Goal: Information Seeking & Learning: Understand process/instructions

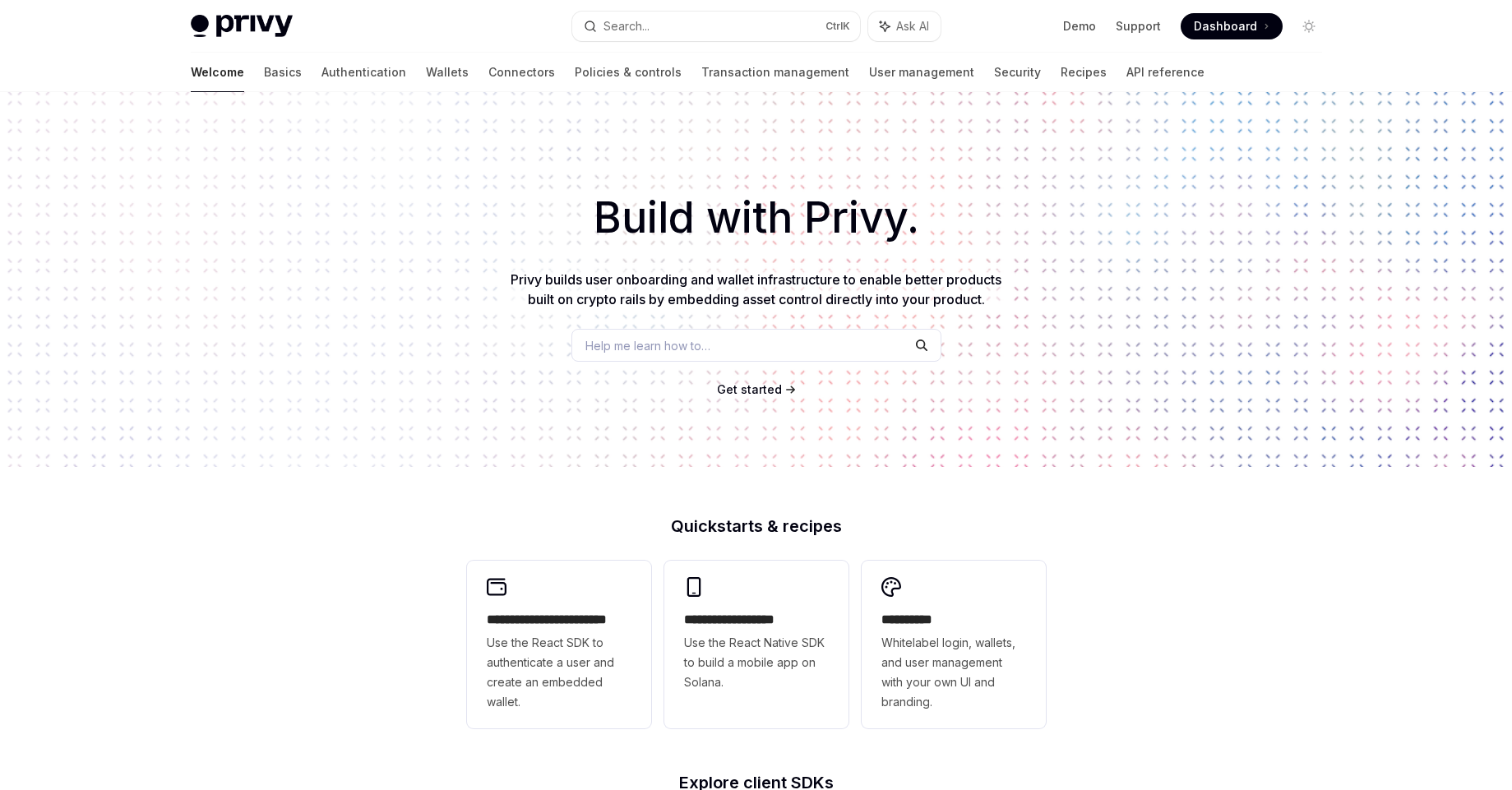
click at [1126, 75] on link "API reference" at bounding box center [1165, 72] width 78 height 39
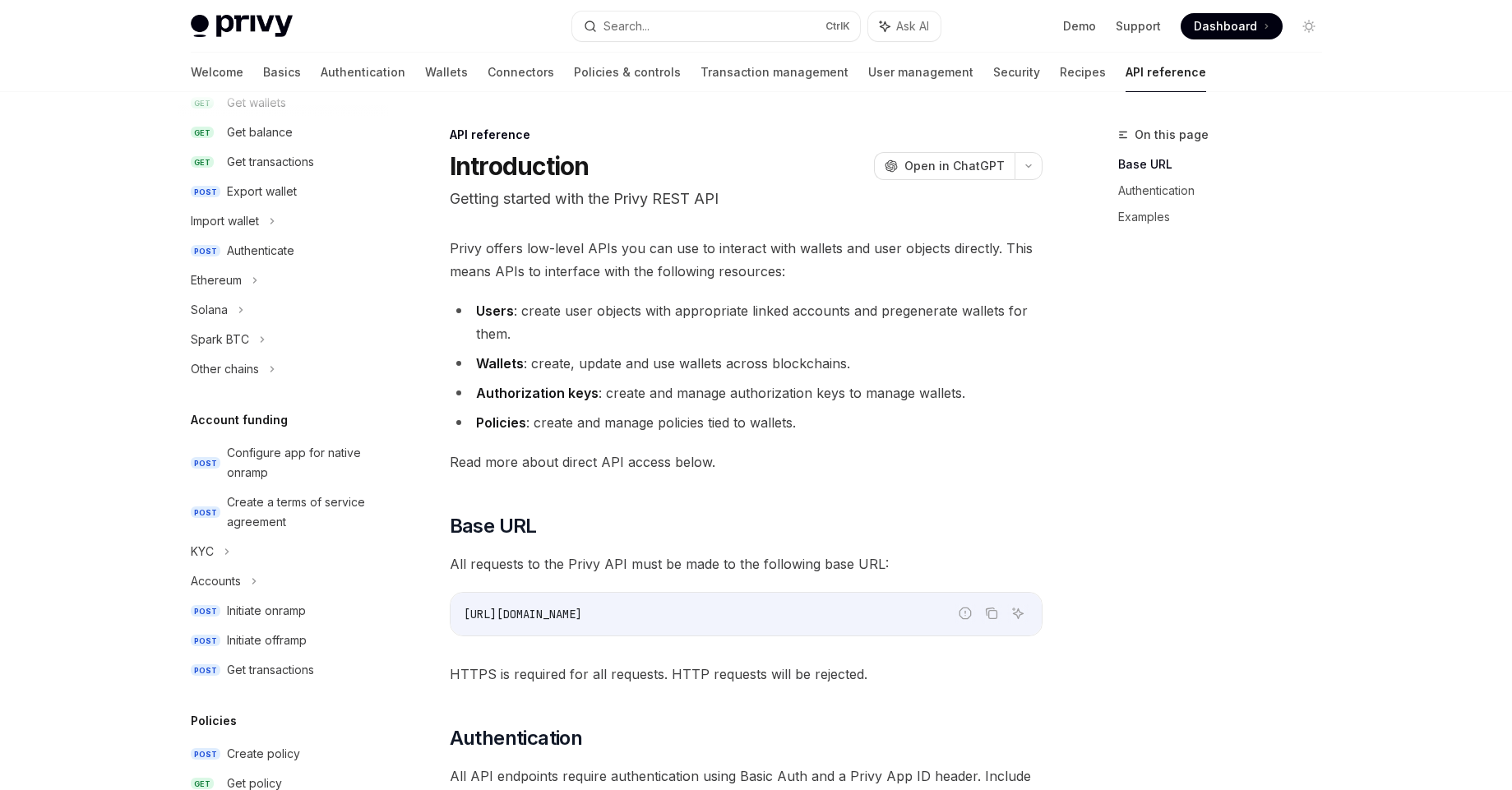
scroll to position [296, 0]
click at [264, 274] on div "Ethereum" at bounding box center [283, 274] width 210 height 29
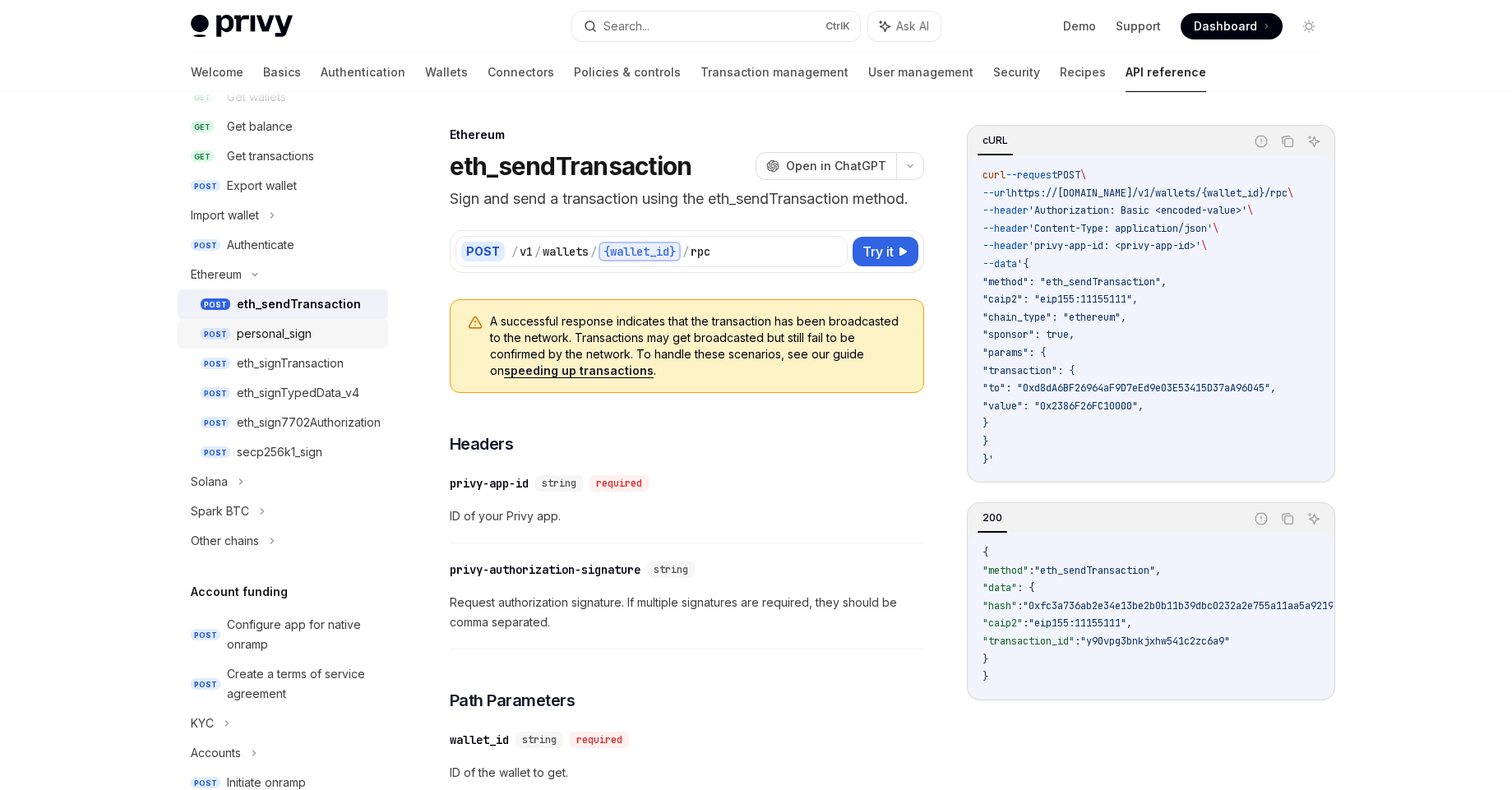
click at [317, 330] on div "personal_sign" at bounding box center [308, 334] width 142 height 20
type textarea "*"
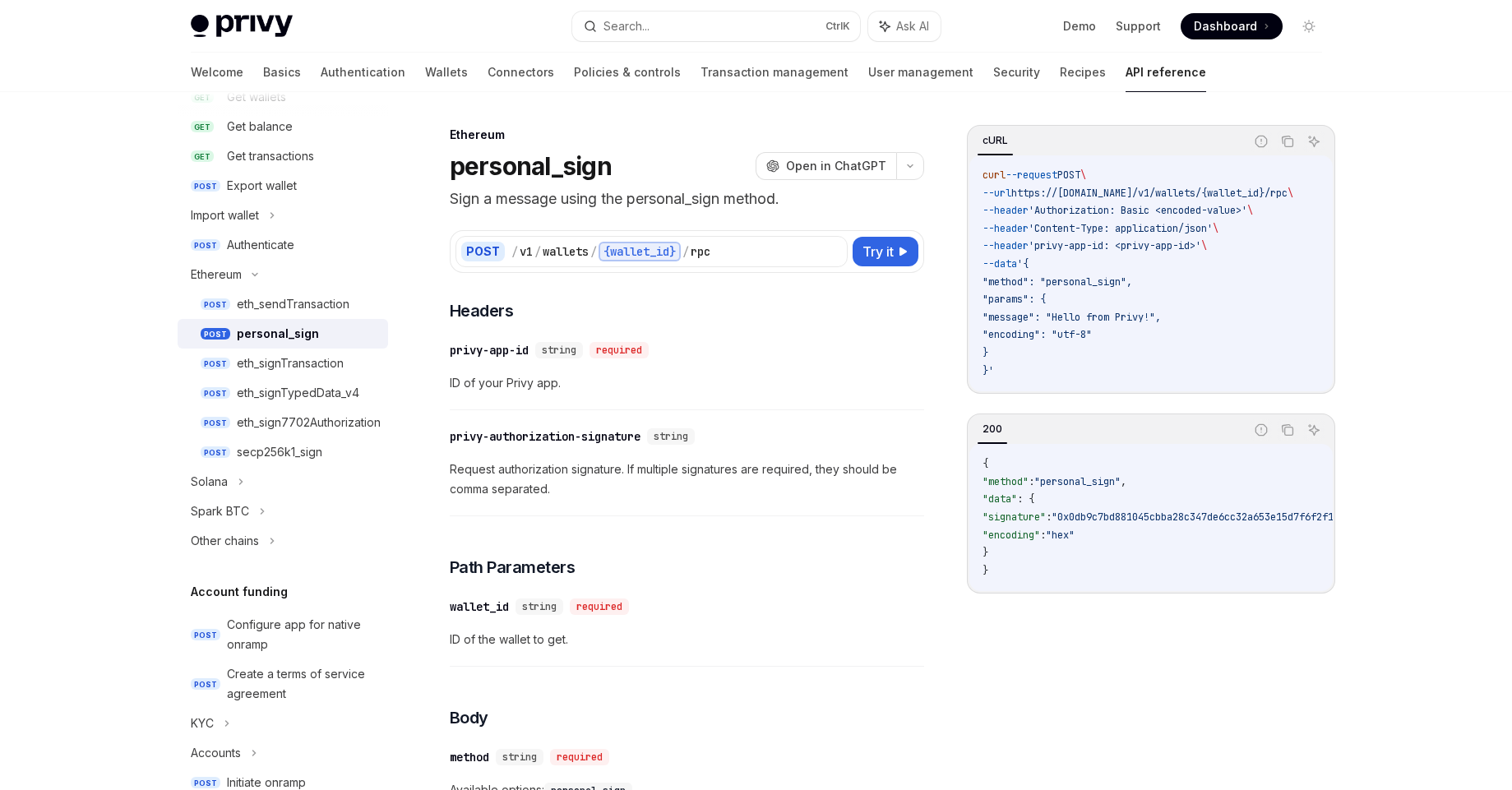
drag, startPoint x: 1027, startPoint y: 596, endPoint x: 1037, endPoint y: 597, distance: 10.0
click at [1037, 591] on div "{ "method" : "personal_sign" , "data" : { "signature" : "0x0db9c7bd881045cbba28…" at bounding box center [1151, 517] width 364 height 147
drag, startPoint x: 1078, startPoint y: 318, endPoint x: 1175, endPoint y: 315, distance: 97.0
click at [1161, 315] on span ""message": "Hello from Privy!"," at bounding box center [1072, 318] width 178 height 13
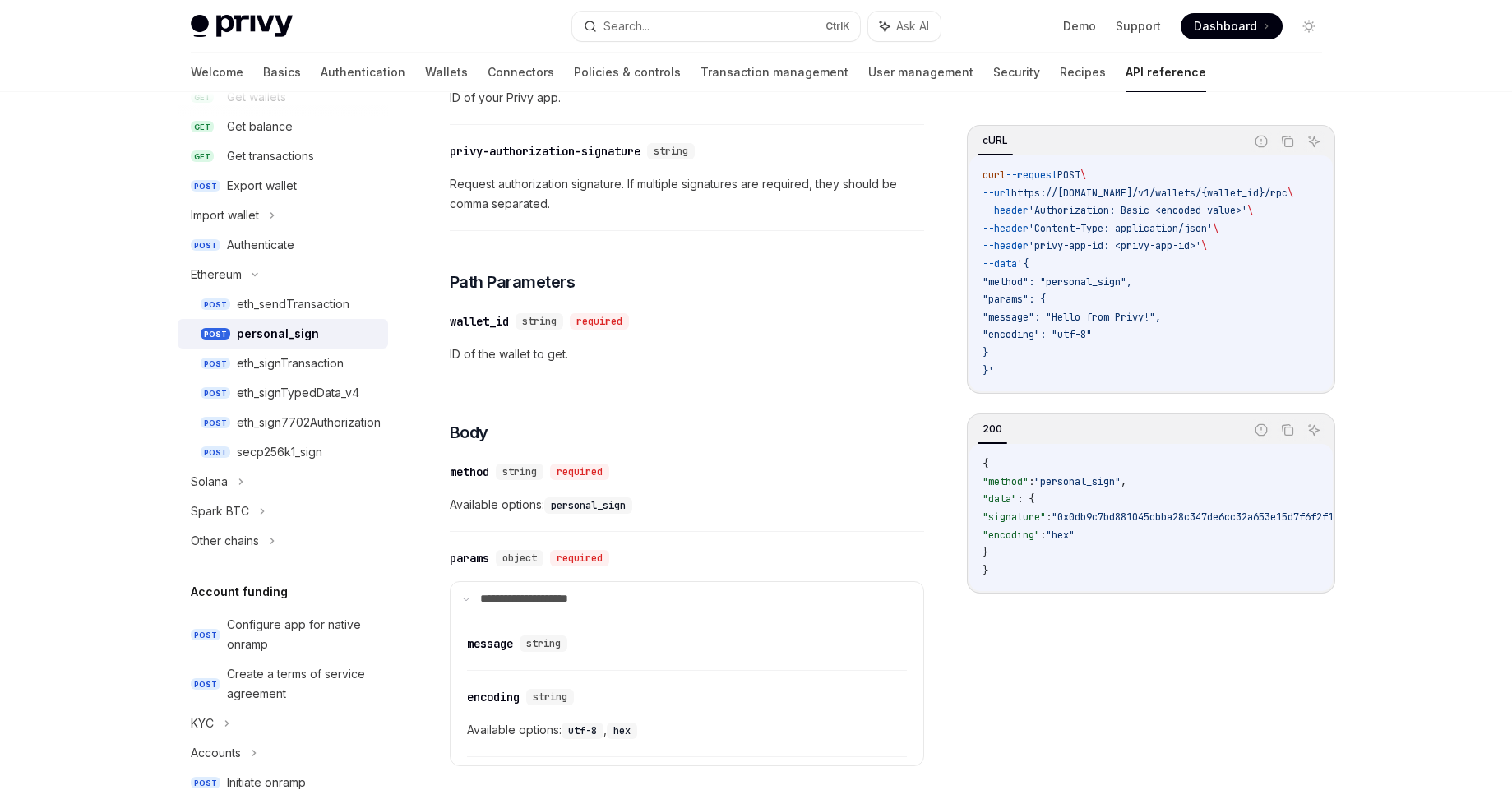
scroll to position [296, 0]
